Goal: Information Seeking & Learning: Compare options

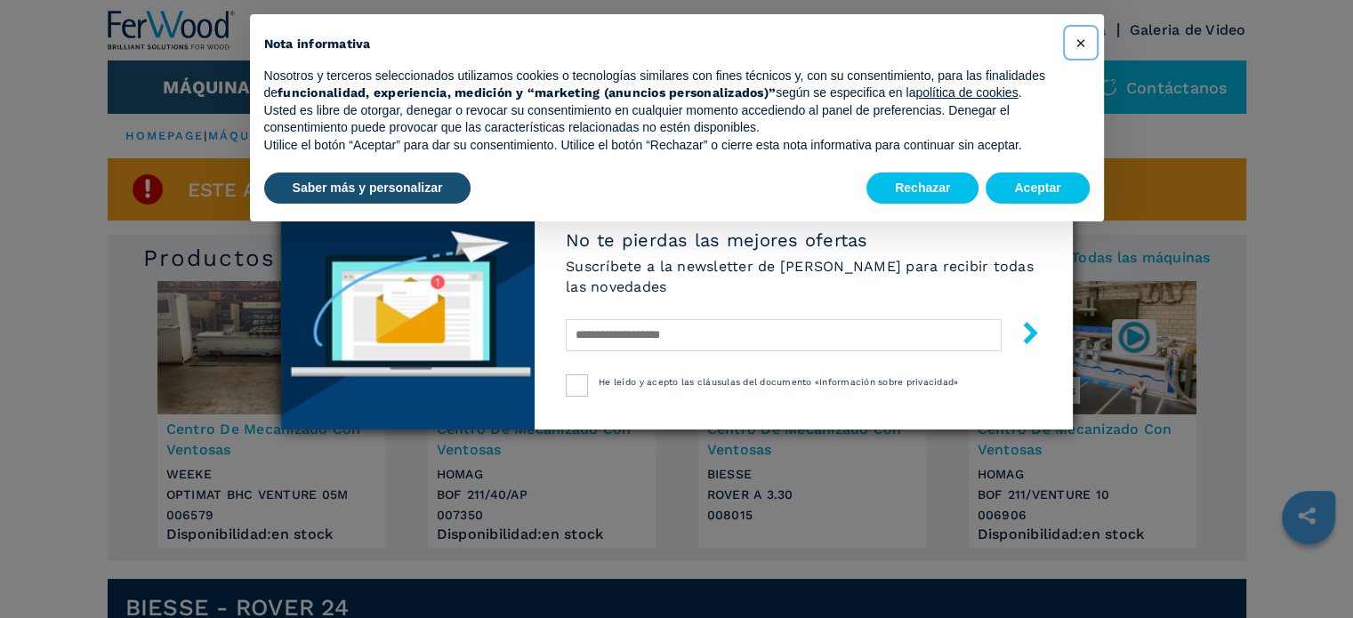
click at [1080, 40] on span "×" at bounding box center [1079, 42] width 11 height 21
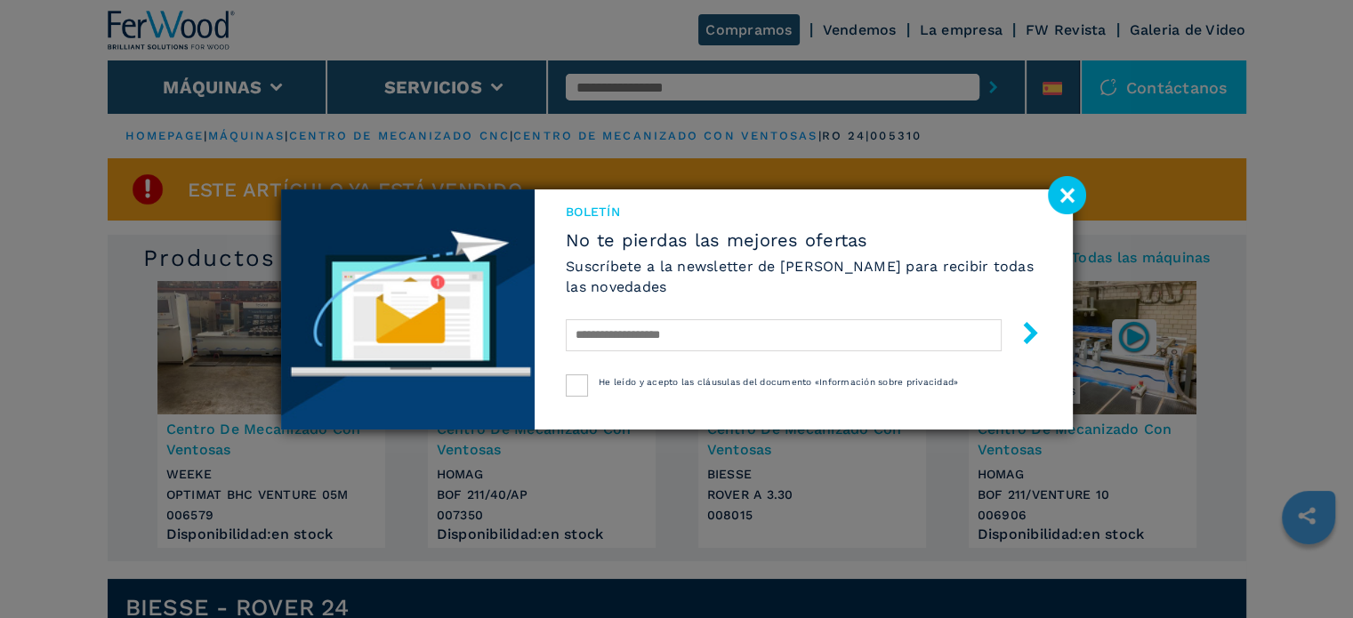
click at [1066, 190] on image at bounding box center [1067, 195] width 38 height 38
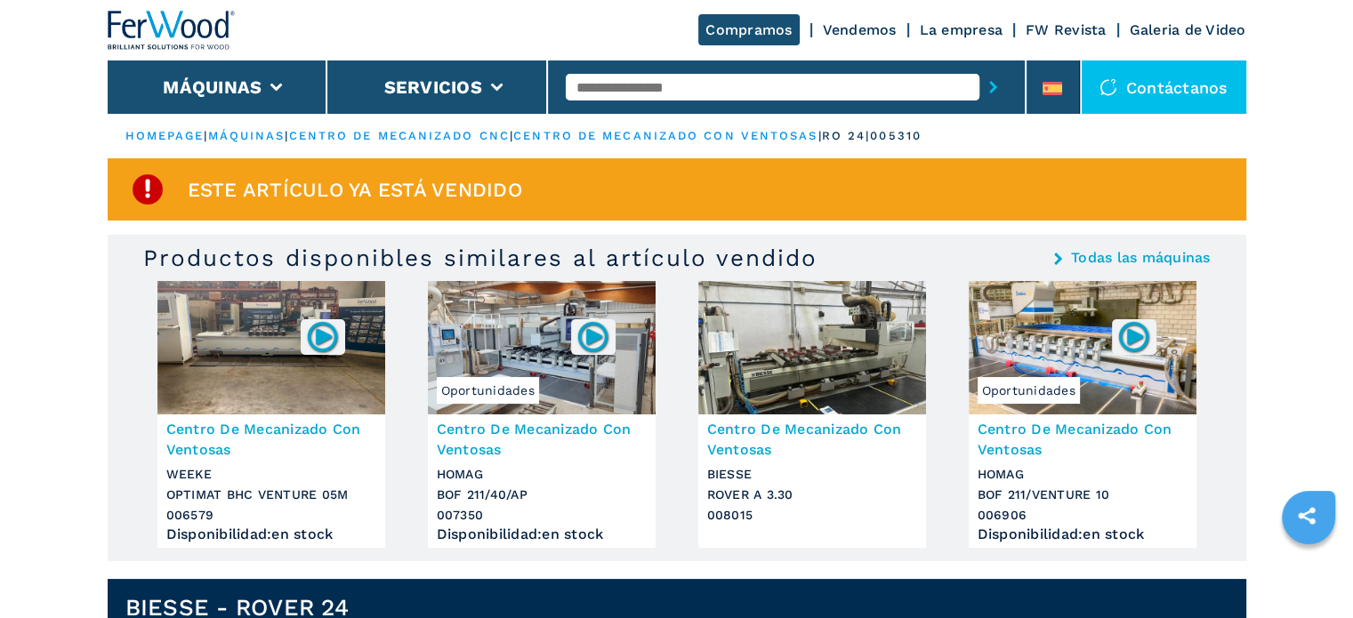
scroll to position [89, 0]
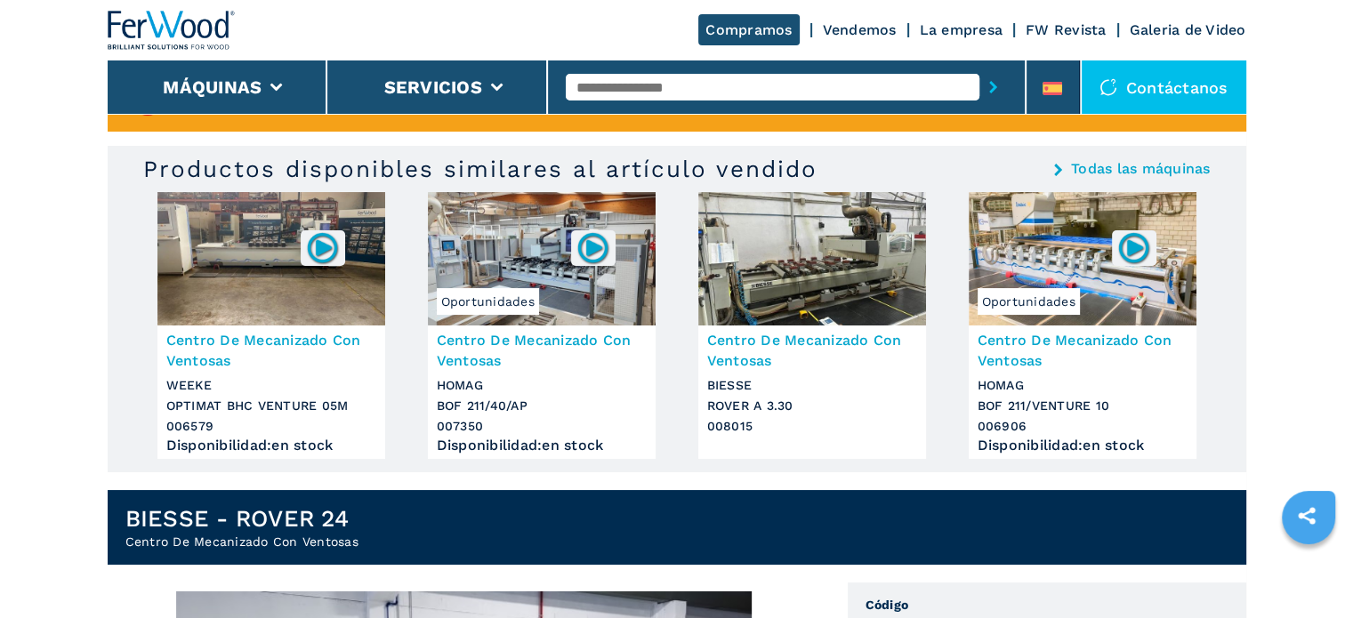
click at [833, 256] on img at bounding box center [812, 258] width 228 height 133
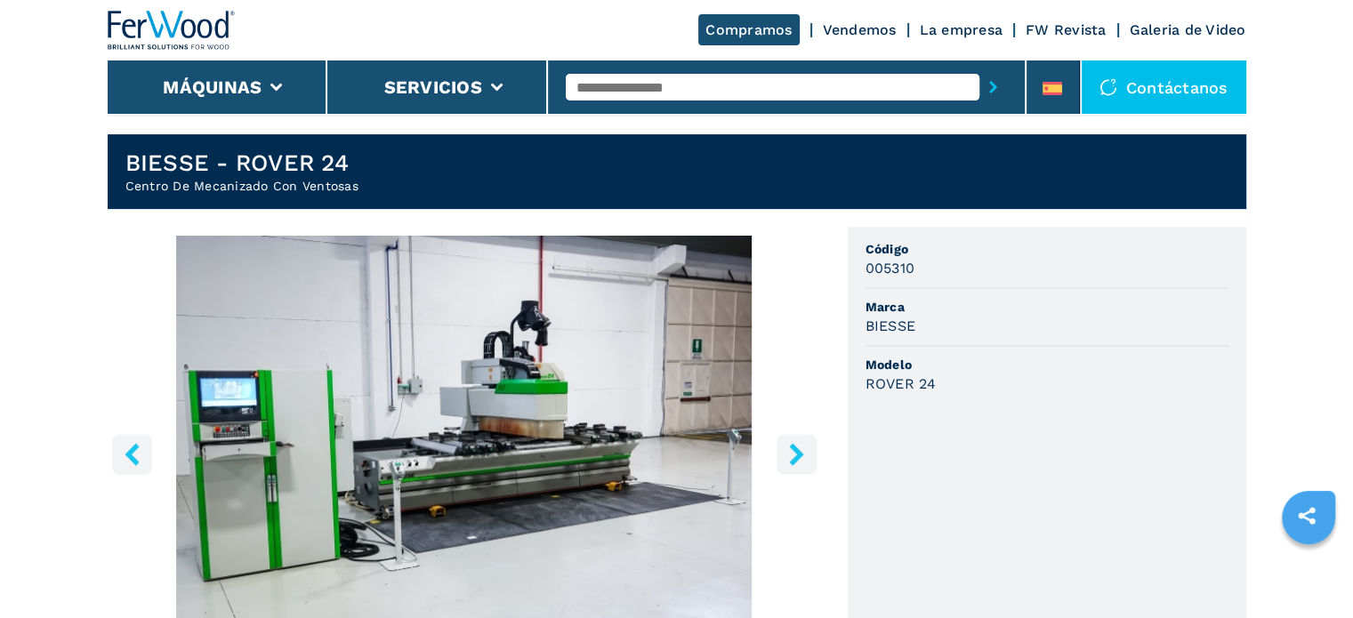
scroll to position [800, 0]
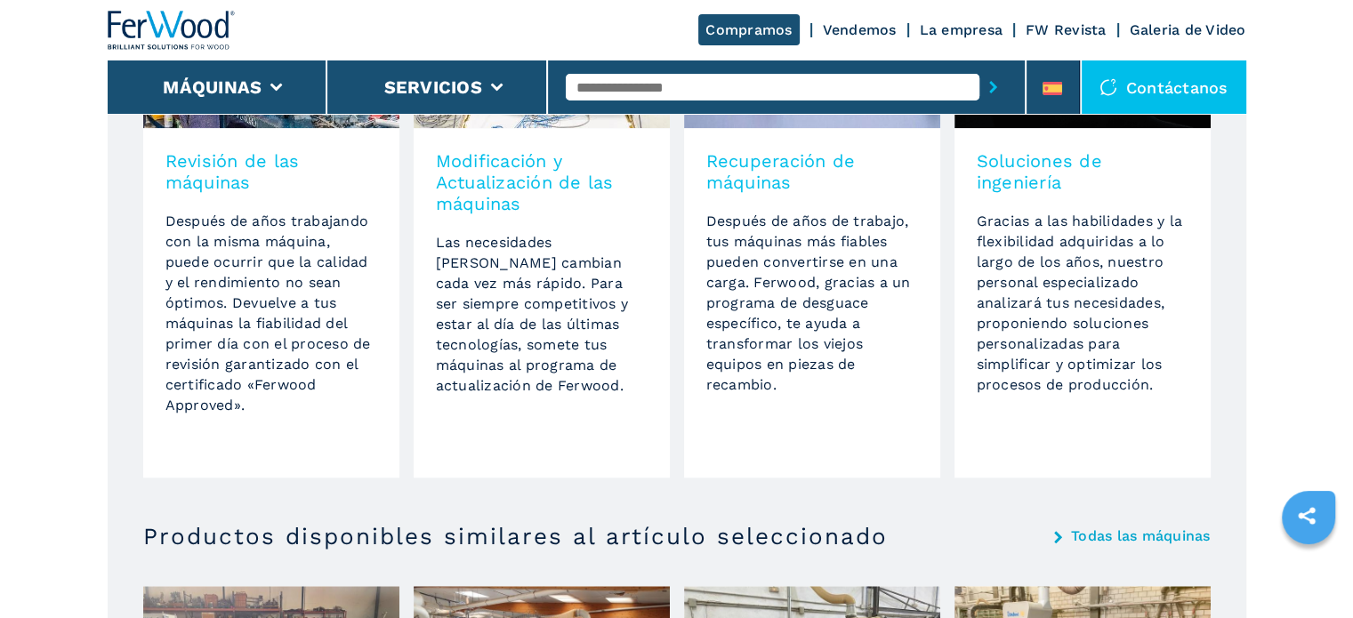
scroll to position [1156, 0]
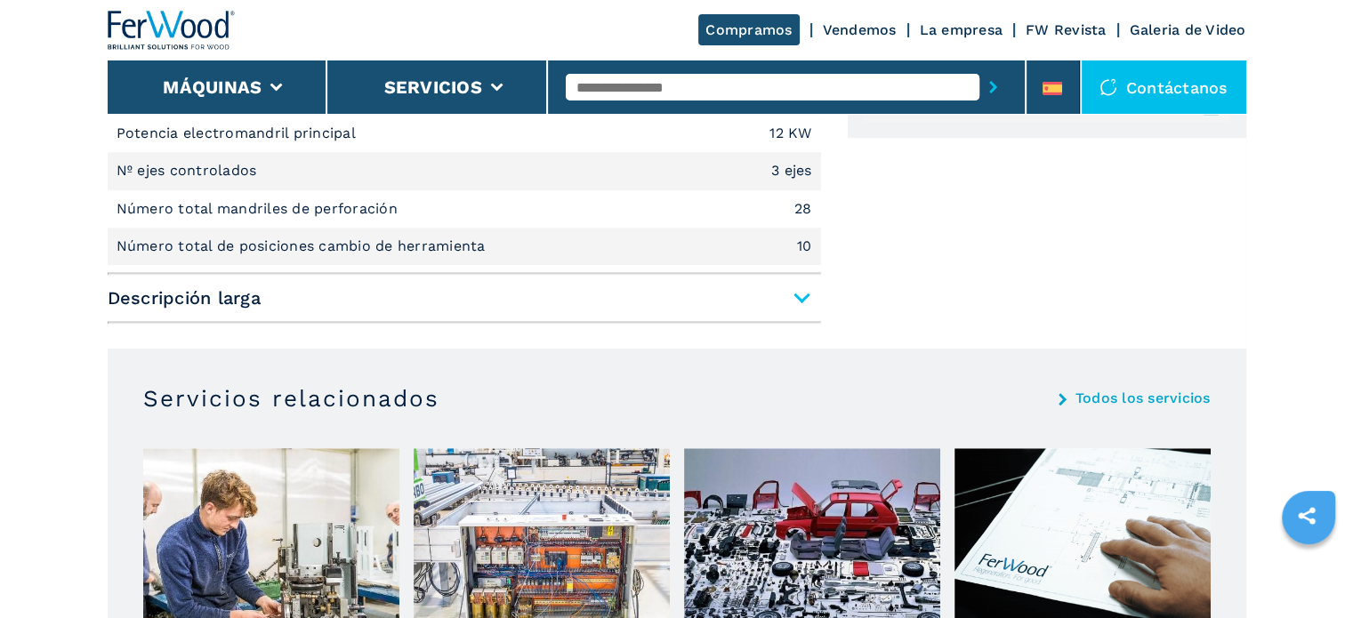
scroll to position [1601, 0]
